Goal: Task Accomplishment & Management: Use online tool/utility

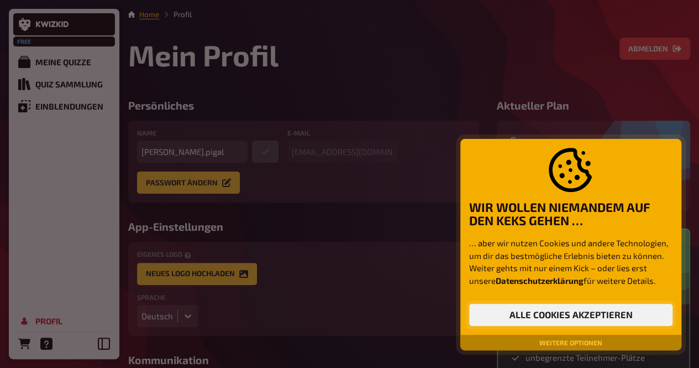
click at [529, 309] on button "Alle Cookies akzeptieren" at bounding box center [570, 314] width 203 height 22
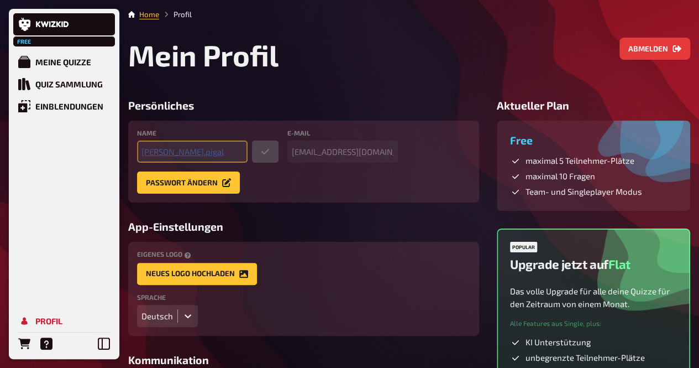
type input "[EMAIL_ADDRESS][DOMAIN_NAME]"
click at [63, 65] on div "Meine Quizze" at bounding box center [63, 62] width 56 height 10
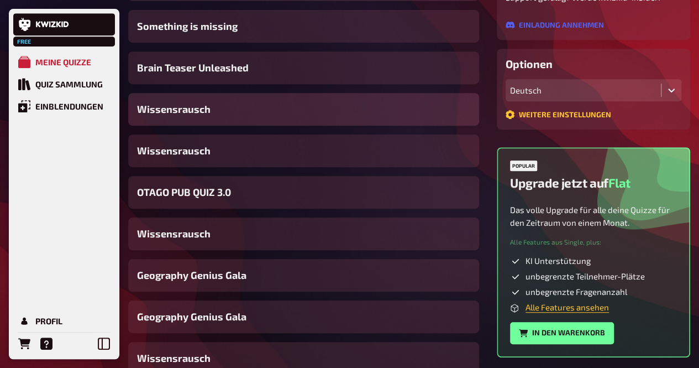
scroll to position [264, 0]
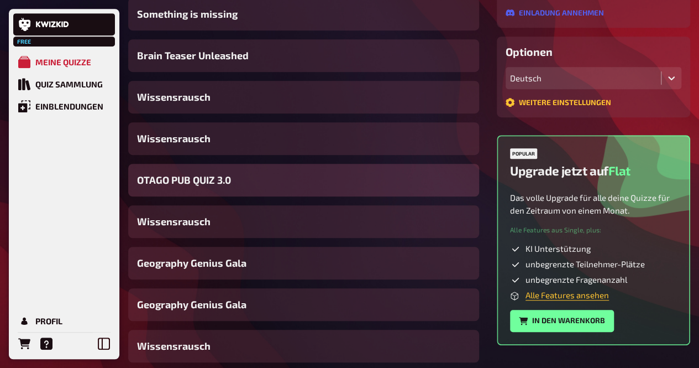
click at [237, 180] on div "OTAGO PUB QUIZ 3.0" at bounding box center [303, 180] width 351 height 33
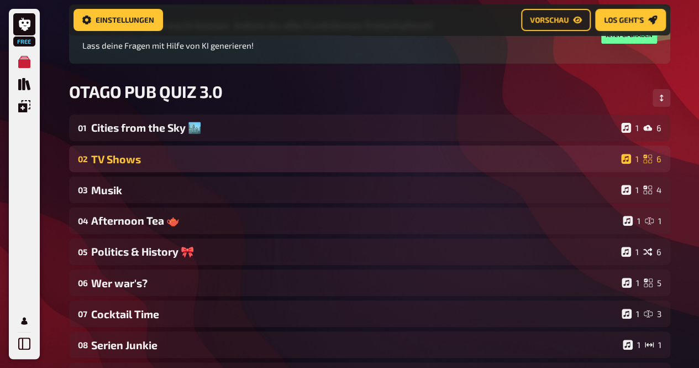
scroll to position [128, 0]
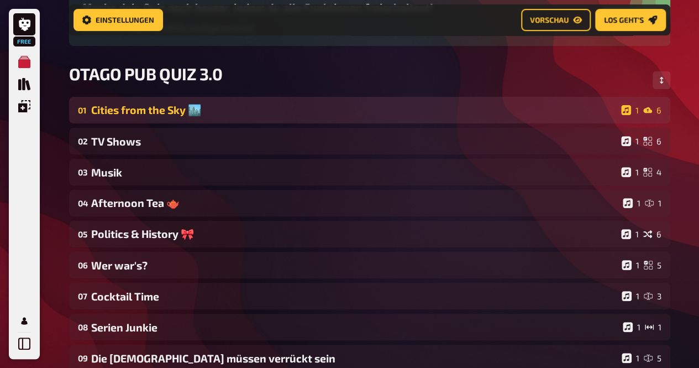
click at [226, 110] on div "Cities from the Sky 🏙️" at bounding box center [354, 109] width 526 height 13
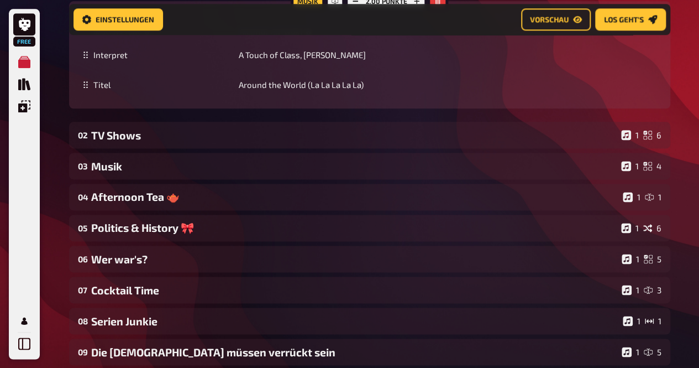
scroll to position [656, 0]
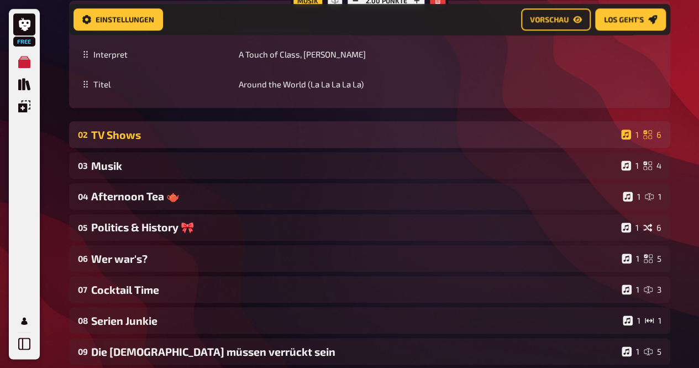
click at [204, 137] on div "TV Shows" at bounding box center [354, 134] width 526 height 13
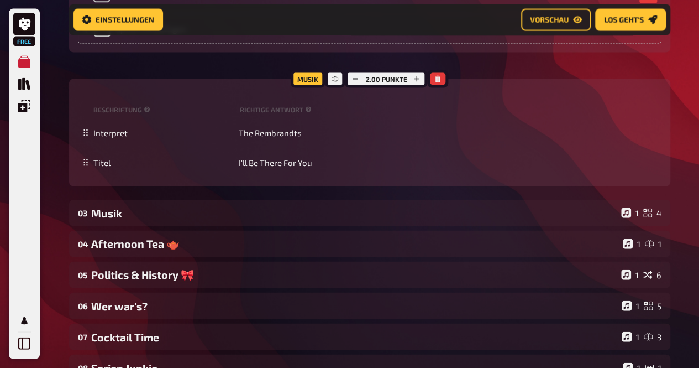
scroll to position [1167, 0]
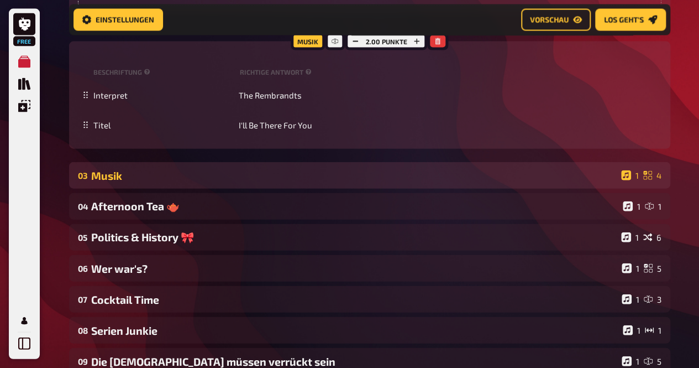
click at [303, 171] on div "Musik" at bounding box center [354, 175] width 526 height 13
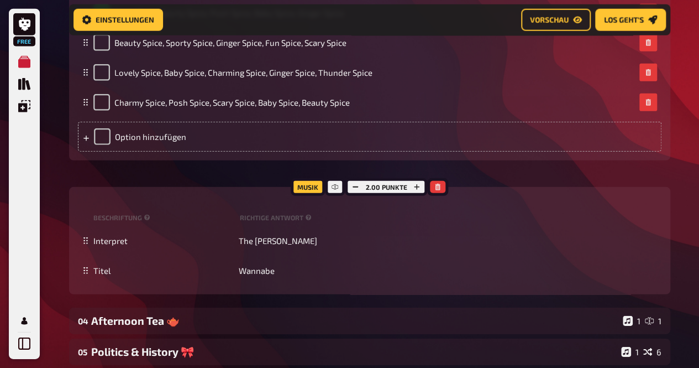
scroll to position [1615, 0]
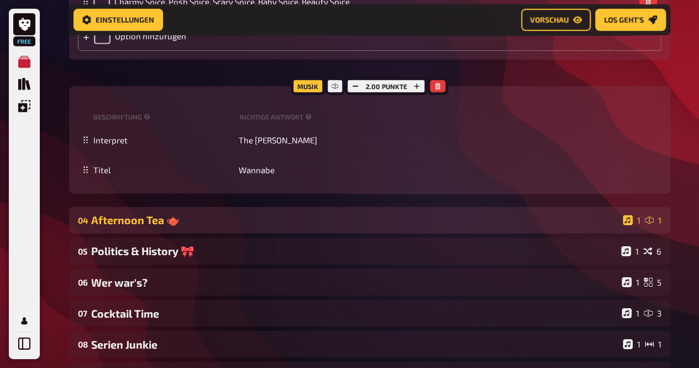
click at [282, 216] on div "Afternoon Tea 🫖" at bounding box center [354, 219] width 527 height 13
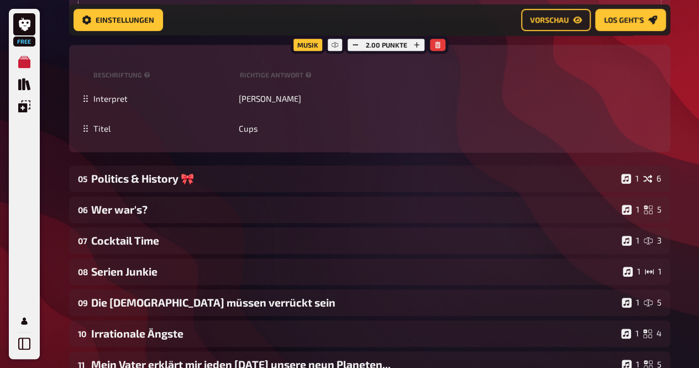
scroll to position [2337, 0]
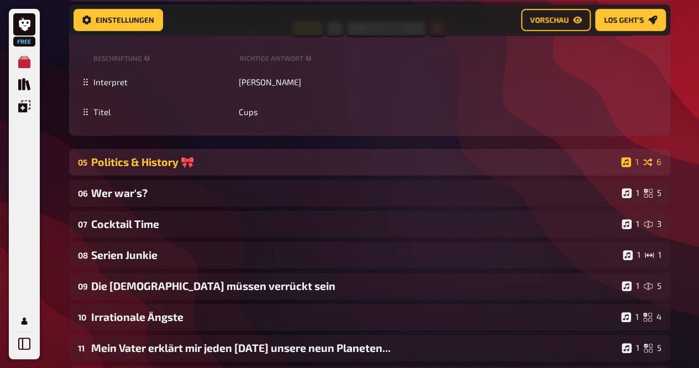
click at [290, 157] on div "Politics & History 🎀" at bounding box center [354, 161] width 526 height 13
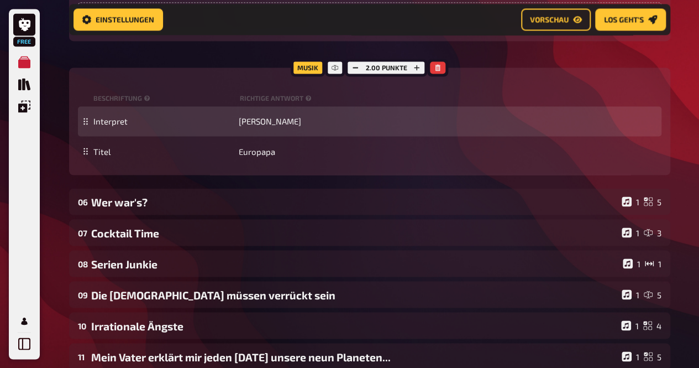
scroll to position [3023, 0]
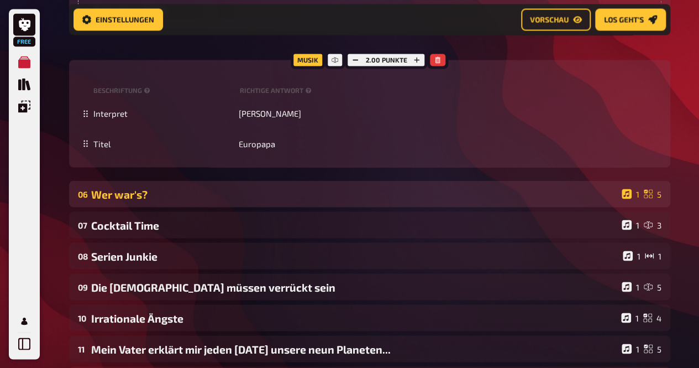
click at [343, 193] on div "Wer war's?" at bounding box center [354, 193] width 526 height 13
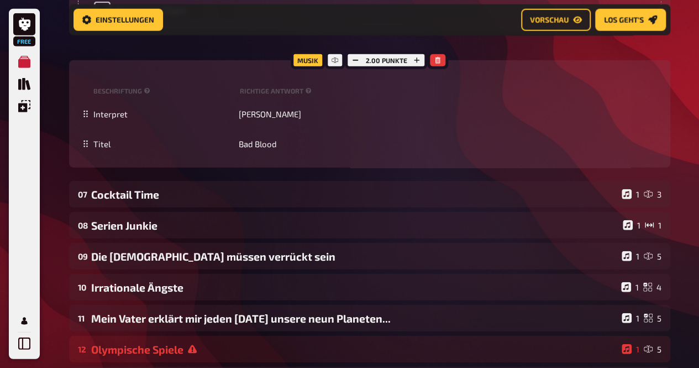
scroll to position [3578, 0]
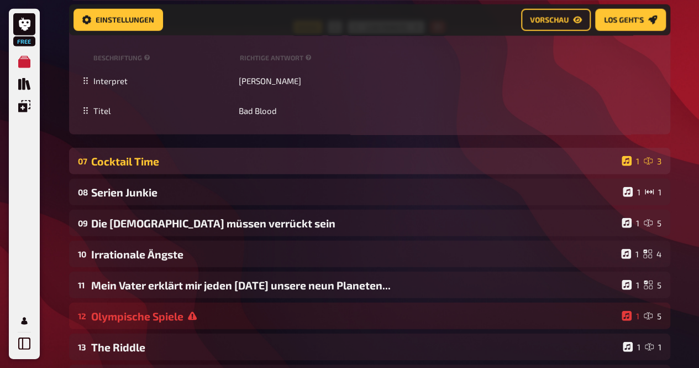
click at [271, 166] on div "Cocktail Time" at bounding box center [354, 161] width 526 height 13
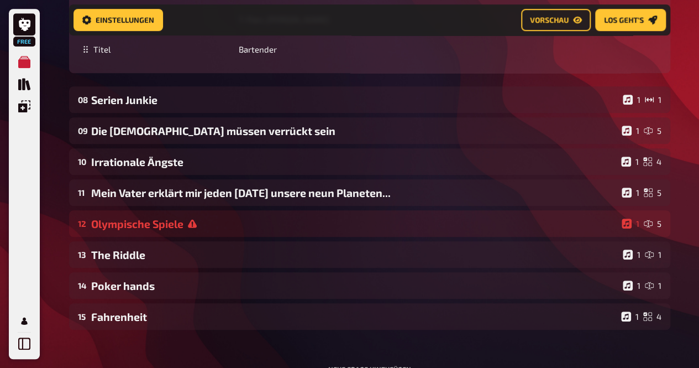
scroll to position [4560, 0]
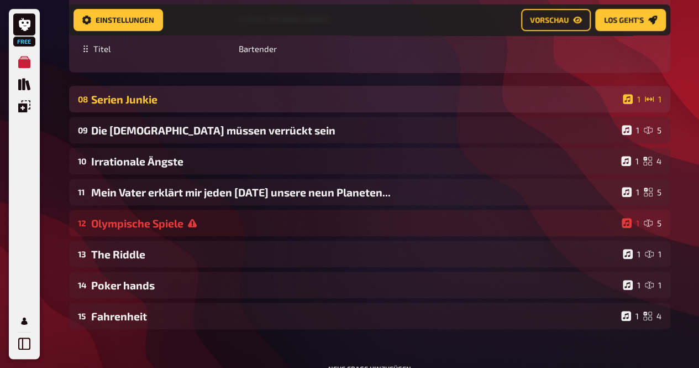
click at [322, 98] on div "Serien Junkie" at bounding box center [354, 99] width 527 height 13
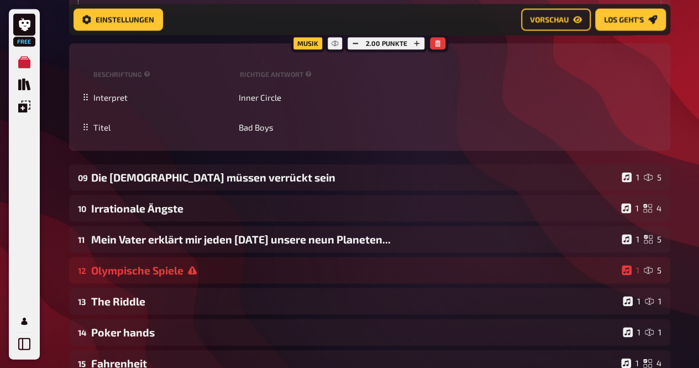
scroll to position [5165, 0]
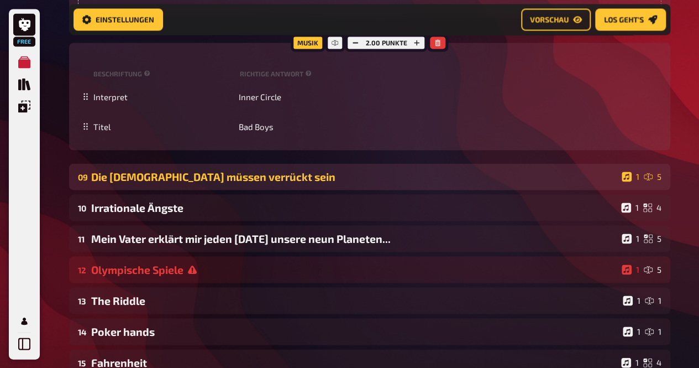
click at [420, 176] on div "Die [DEMOGRAPHIC_DATA] müssen verrückt sein" at bounding box center [354, 176] width 526 height 13
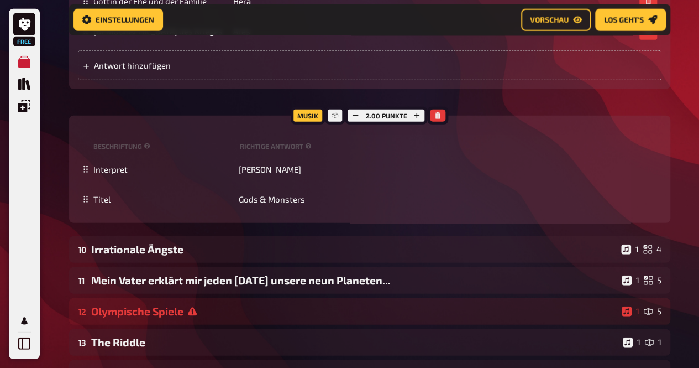
scroll to position [5740, 0]
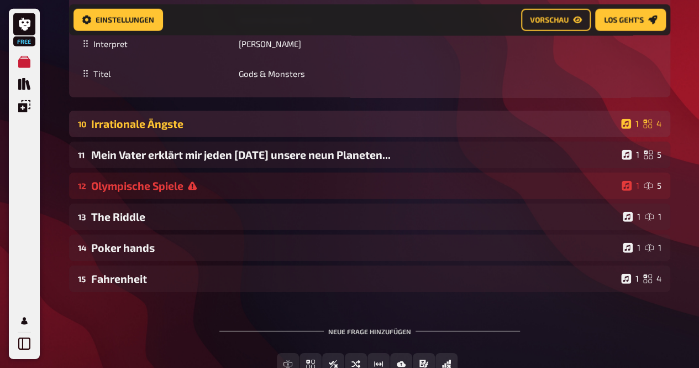
click at [370, 123] on div "Irrationale Ängste" at bounding box center [354, 123] width 526 height 13
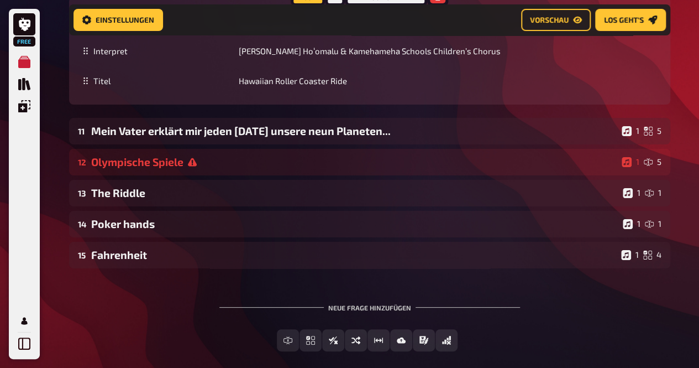
scroll to position [6281, 0]
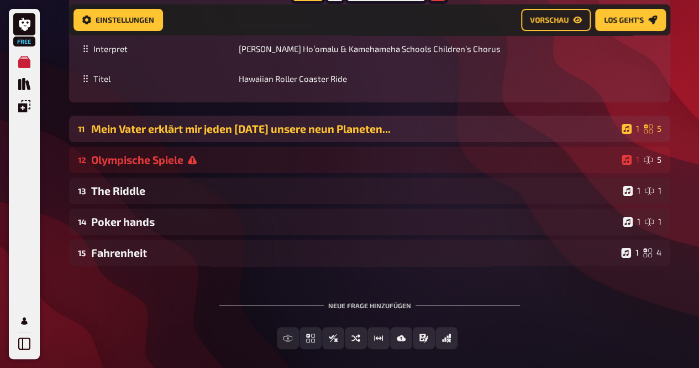
click at [385, 135] on div "Mein Vater erklärt mir jeden [DATE] unsere neun Planeten..." at bounding box center [354, 128] width 526 height 13
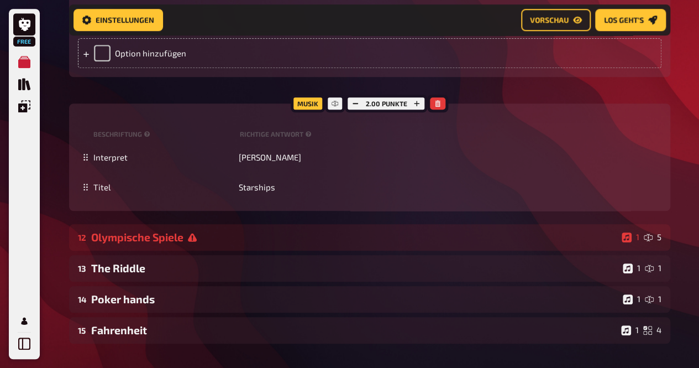
scroll to position [6836, 0]
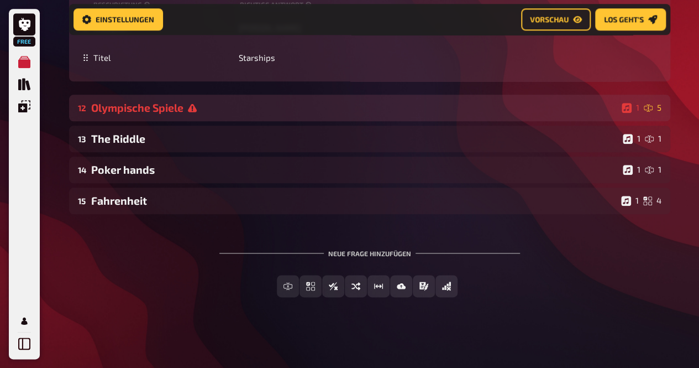
click at [368, 114] on div "Olympische Spiele" at bounding box center [354, 107] width 526 height 13
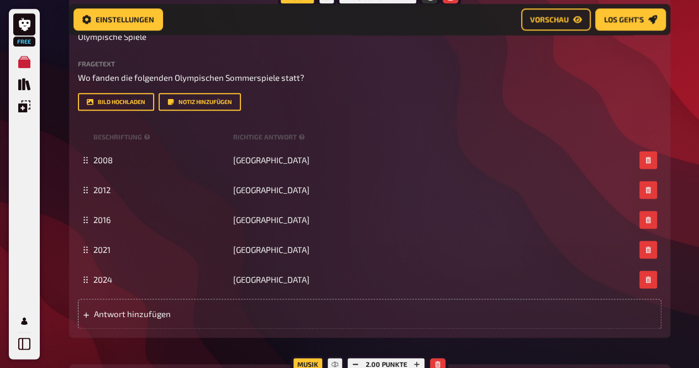
scroll to position [6958, 0]
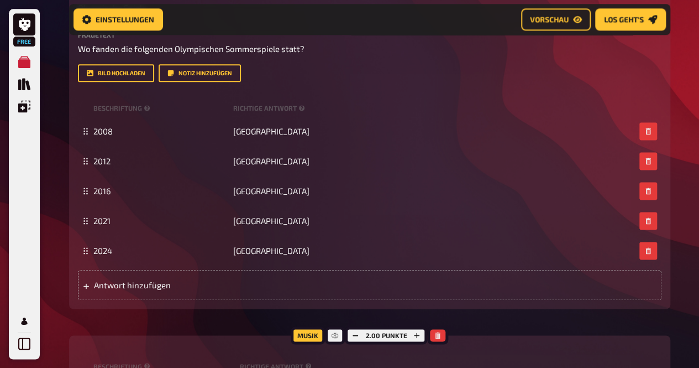
click at [368, 135] on div "Titel Olympische Spiele Fragetext Wo fanden die folgenden Olympischen Sommerspi…" at bounding box center [370, 145] width 584 height 309
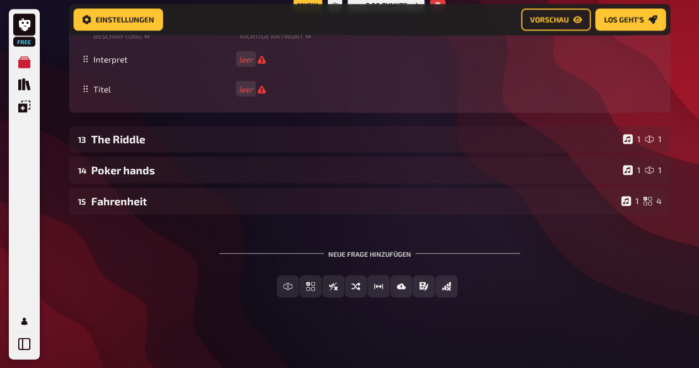
scroll to position [7354, 0]
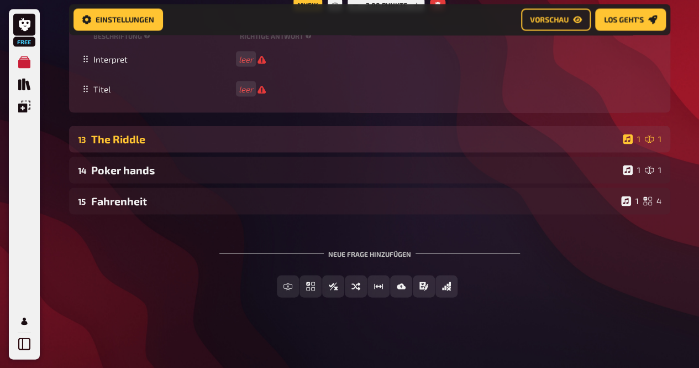
click at [363, 144] on div "The Riddle" at bounding box center [354, 138] width 527 height 13
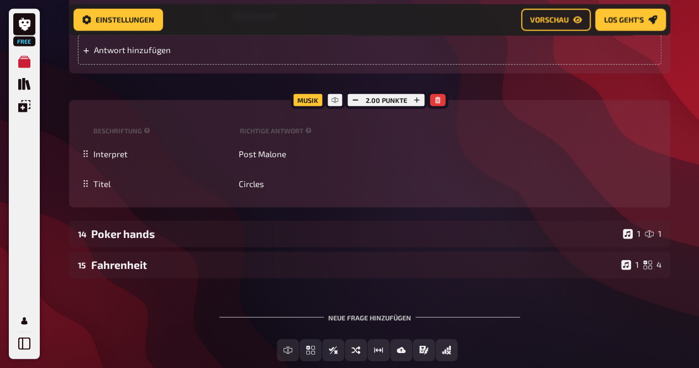
scroll to position [7705, 0]
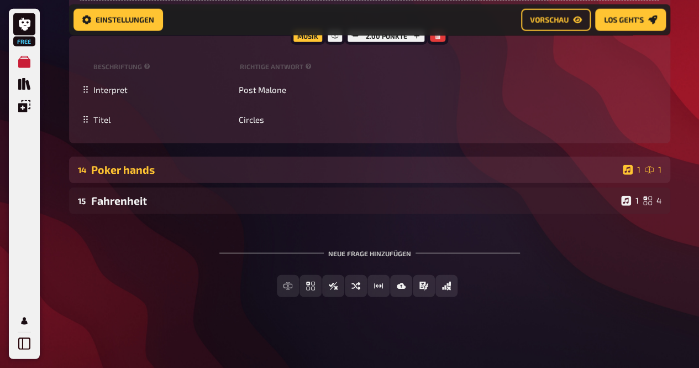
click at [357, 176] on div "Poker hands" at bounding box center [354, 169] width 527 height 13
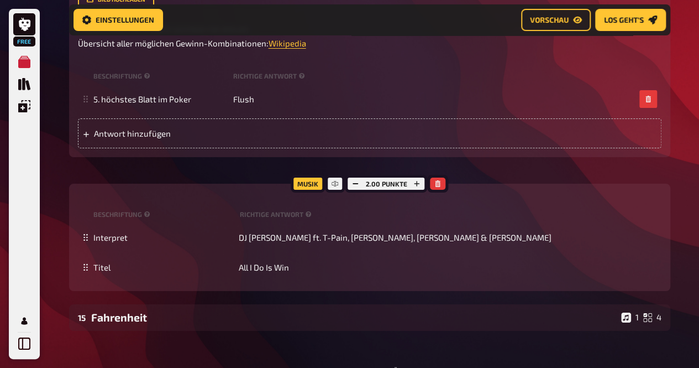
scroll to position [8467, 0]
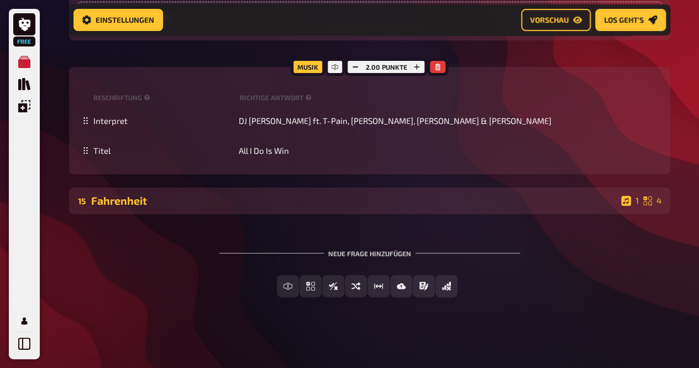
click at [272, 204] on div "Fahrenheit" at bounding box center [354, 200] width 526 height 13
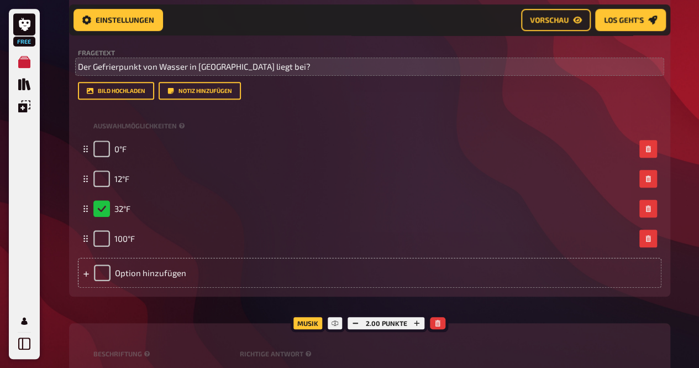
scroll to position [8665, 0]
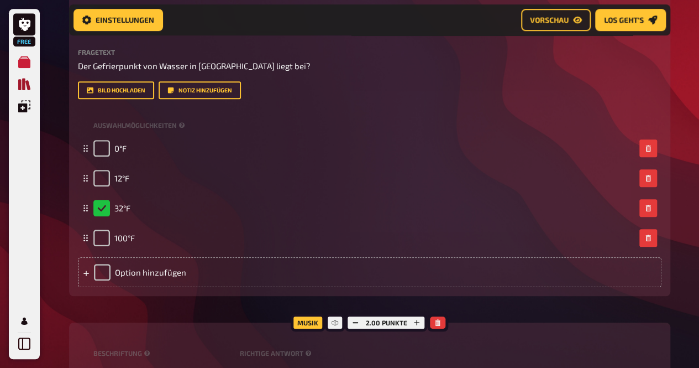
click at [28, 81] on icon "Quiz Sammlung" at bounding box center [24, 84] width 12 height 12
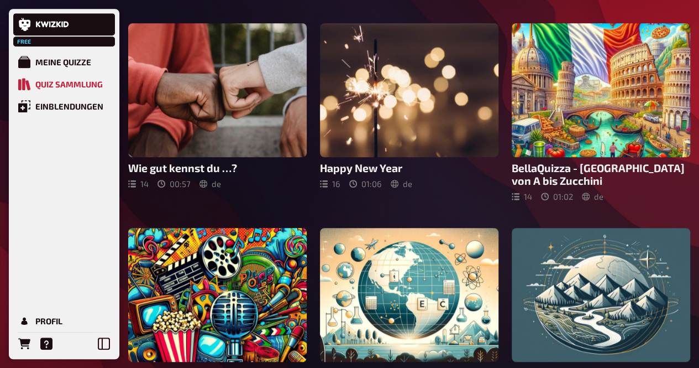
scroll to position [292, 0]
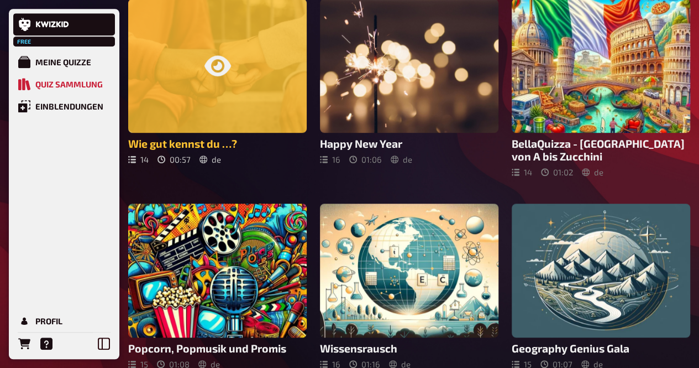
click at [227, 97] on div at bounding box center [217, 66] width 179 height 134
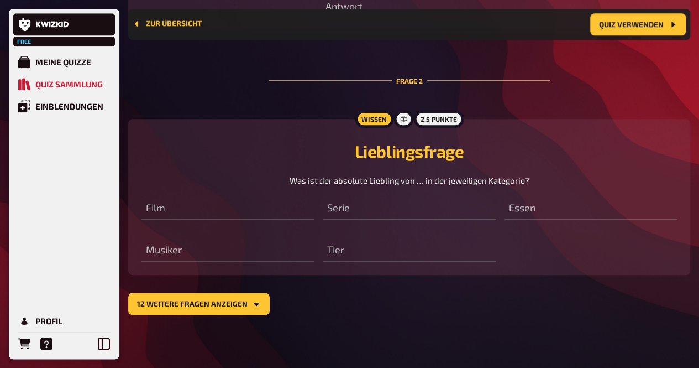
scroll to position [506, 0]
click at [261, 301] on button "12 weitere Fragen anzeigen" at bounding box center [198, 303] width 141 height 22
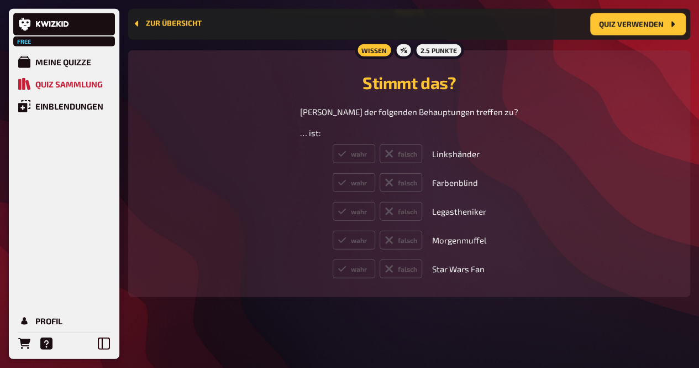
scroll to position [3424, 0]
click at [165, 24] on button "Zur Übersicht" at bounding box center [167, 23] width 69 height 9
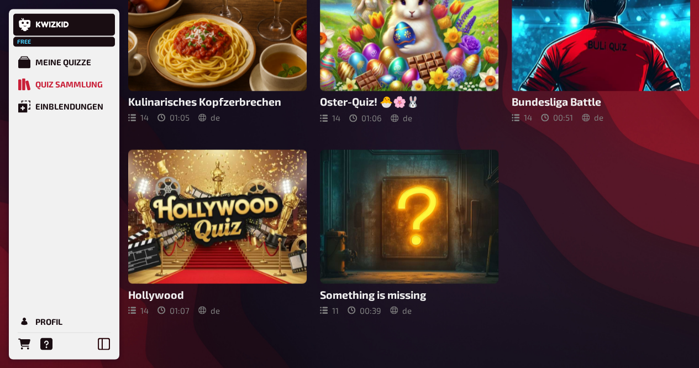
scroll to position [925, 0]
click at [70, 60] on div "Meine Quizze" at bounding box center [63, 62] width 56 height 10
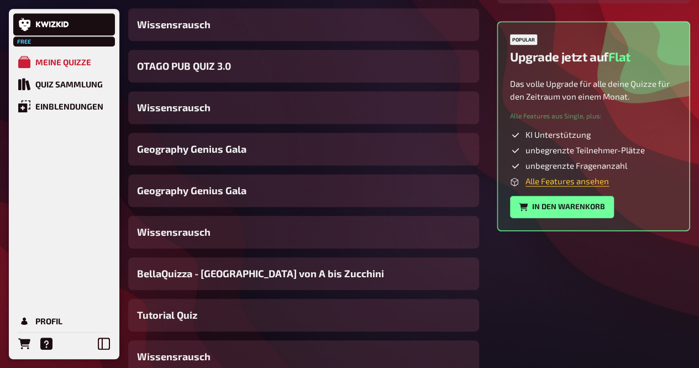
scroll to position [386, 0]
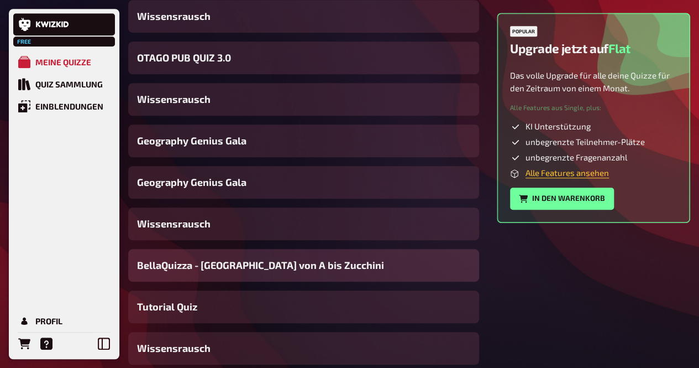
click at [240, 271] on span "BellaQuizza - [GEOGRAPHIC_DATA] von A bis Zucchini" at bounding box center [260, 265] width 247 height 15
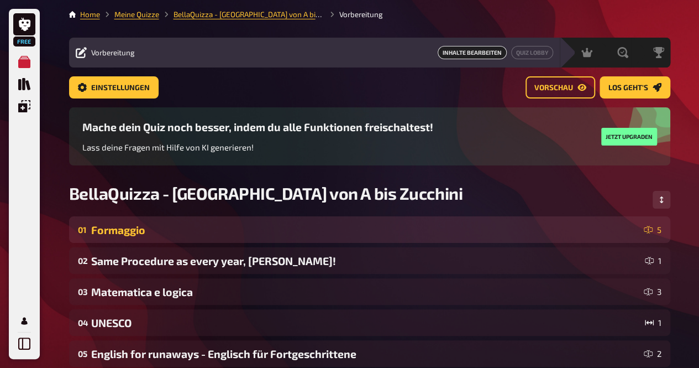
click at [282, 233] on div "Formaggio" at bounding box center [365, 229] width 548 height 13
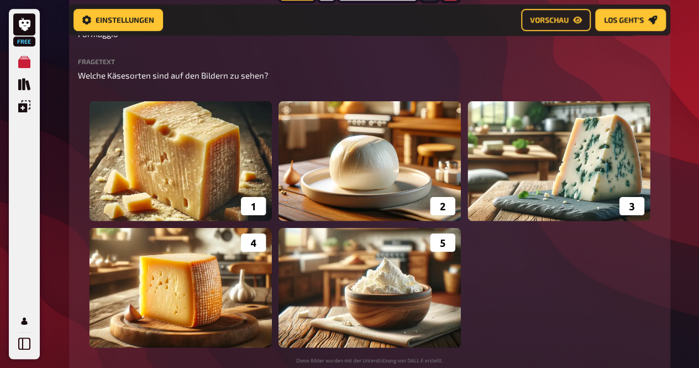
scroll to position [258, 0]
